Goal: Find specific page/section: Find specific page/section

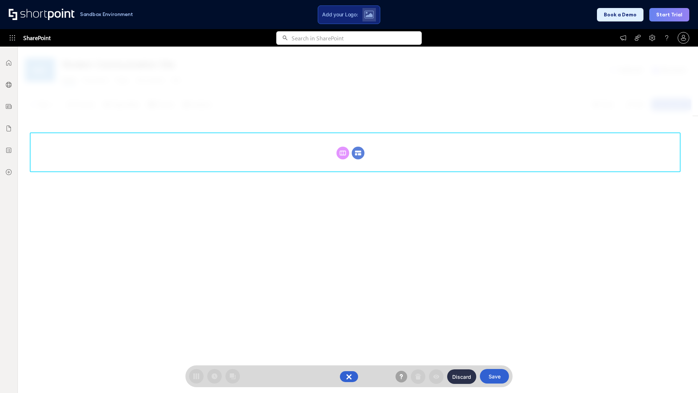
click at [358, 147] on circle at bounding box center [358, 153] width 13 height 13
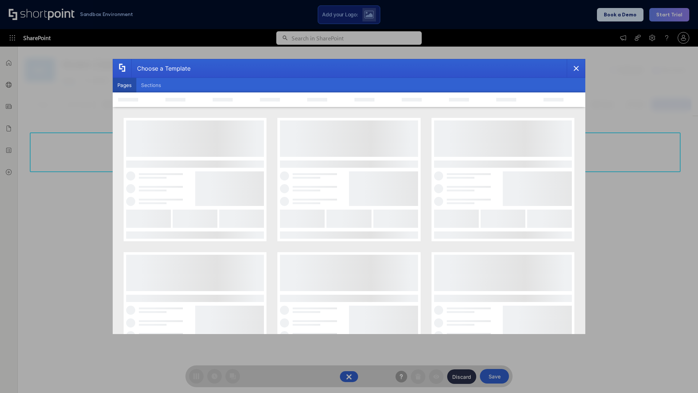
scroll to position [100, 0]
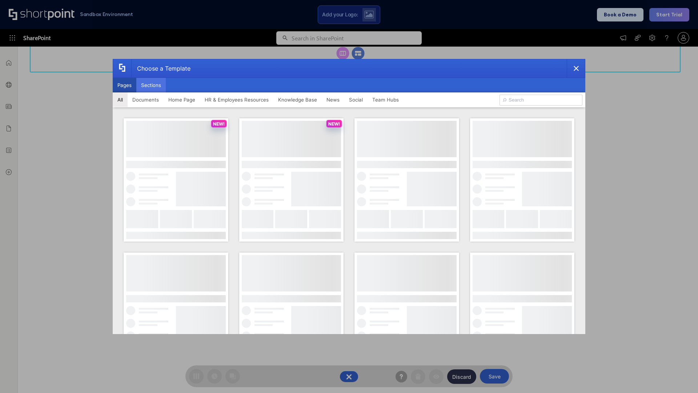
click at [151, 85] on button "Sections" at bounding box center [150, 85] width 29 height 15
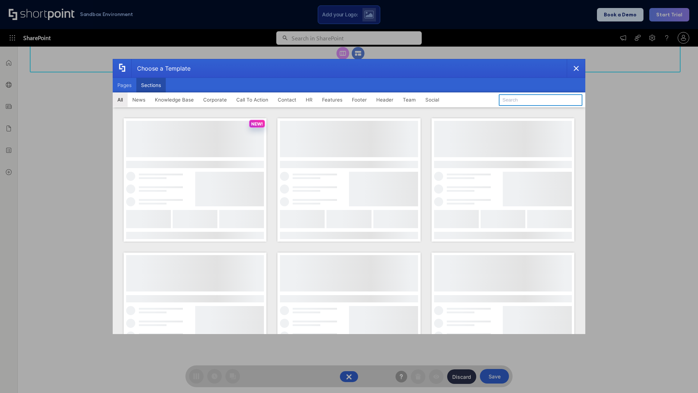
type input "Articles"
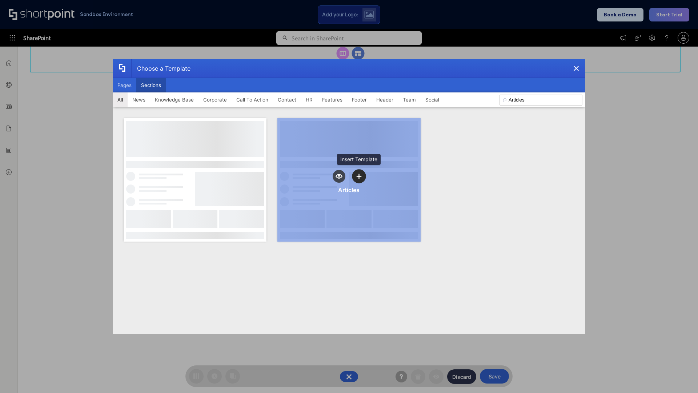
click at [359, 176] on icon "template selector" at bounding box center [358, 175] width 5 height 5
